Goal: Information Seeking & Learning: Learn about a topic

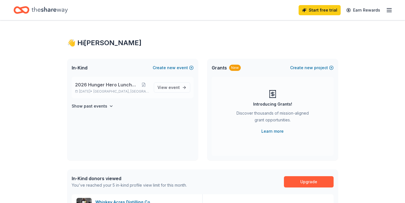
click at [128, 86] on span "2026 Hunger Hero Luncheon" at bounding box center [106, 84] width 63 height 7
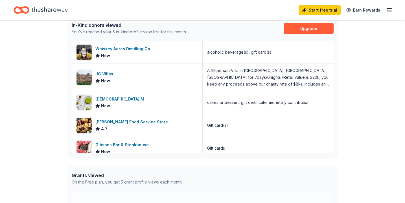
scroll to position [155, 0]
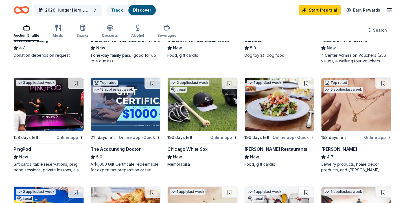
scroll to position [248, 0]
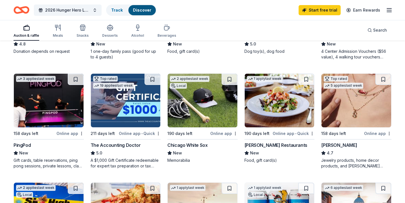
click at [182, 153] on div "New" at bounding box center [202, 152] width 70 height 7
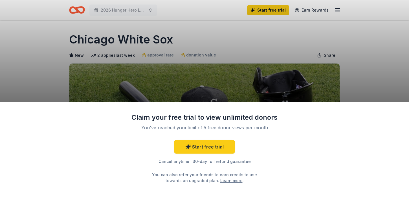
click at [263, 67] on div "Claim your free trial to view unlimited donors You've reached your limit of 5 f…" at bounding box center [204, 101] width 409 height 203
